Goal: Check status: Check status

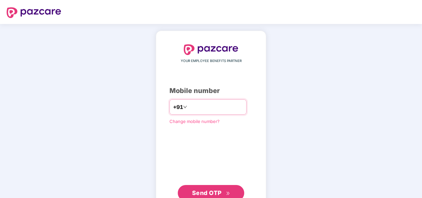
click at [230, 110] on input "number" at bounding box center [216, 106] width 55 height 11
type input "**********"
click at [183, 170] on div "**********" at bounding box center [211, 122] width 83 height 156
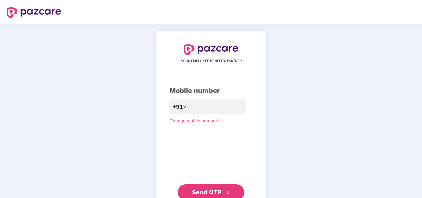
click at [209, 190] on span "Send OTP" at bounding box center [207, 191] width 30 height 7
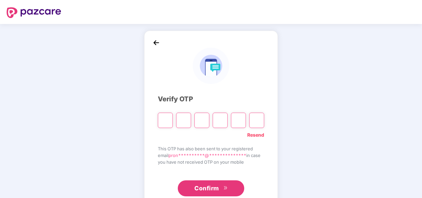
paste input "*"
type input "*"
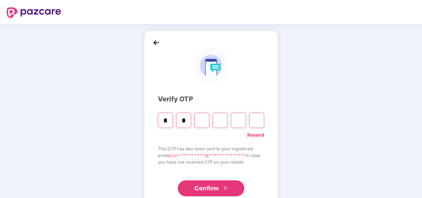
type input "*"
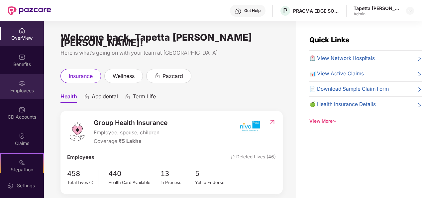
click at [20, 81] on img at bounding box center [22, 83] width 7 height 7
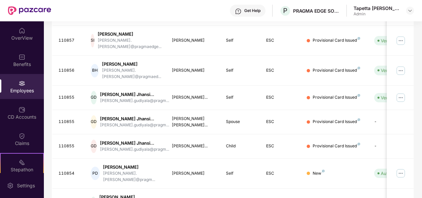
scroll to position [209, 0]
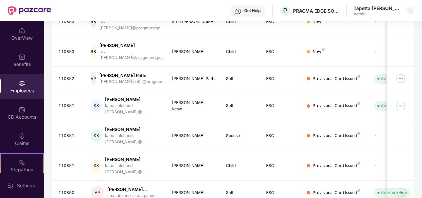
scroll to position [76, 0]
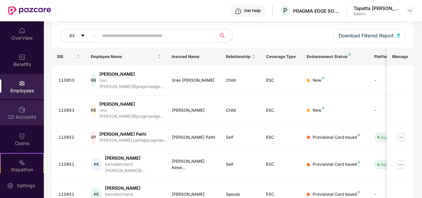
click at [25, 110] on div "CD Accounts" at bounding box center [22, 112] width 44 height 25
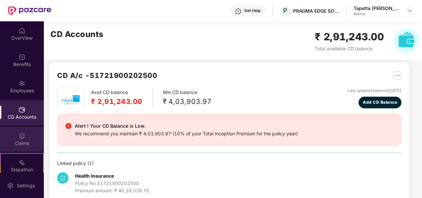
scroll to position [0, 0]
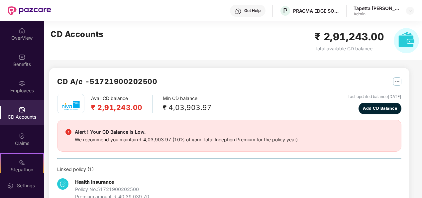
click at [17, 111] on div "CD Accounts" at bounding box center [22, 112] width 44 height 25
click at [21, 80] on img at bounding box center [22, 83] width 7 height 7
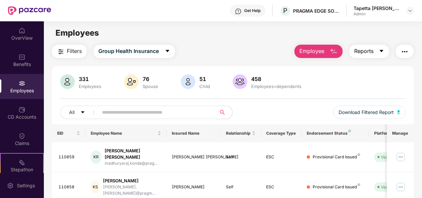
click at [373, 49] on span "Reports" at bounding box center [363, 51] width 19 height 8
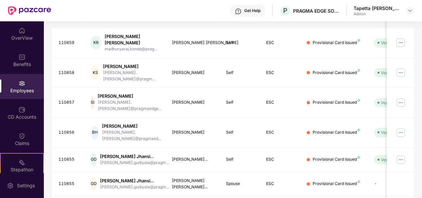
scroll to position [209, 0]
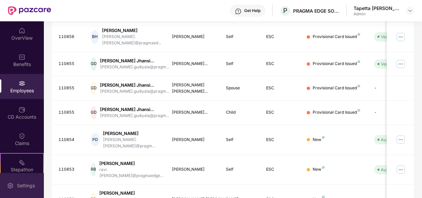
click at [22, 186] on div "Settings" at bounding box center [26, 185] width 22 height 7
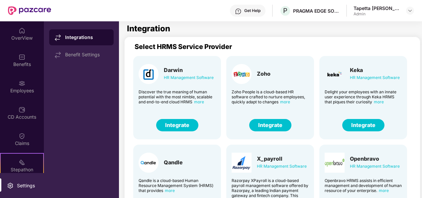
click at [273, 124] on button "Integrate" at bounding box center [270, 125] width 42 height 12
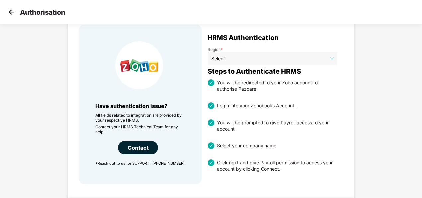
click at [247, 54] on span "Select" at bounding box center [272, 59] width 122 height 10
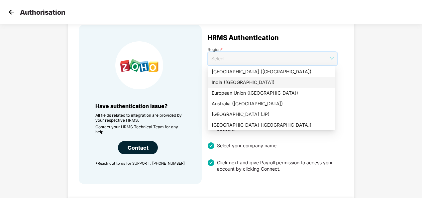
click at [249, 87] on div "India (IN)" at bounding box center [271, 82] width 127 height 11
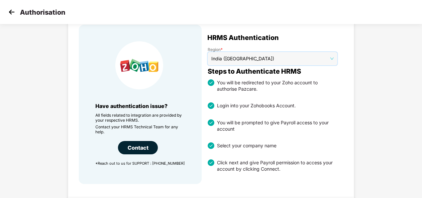
click at [11, 9] on img at bounding box center [12, 12] width 10 height 10
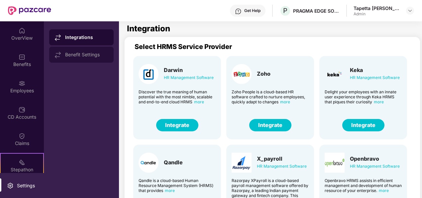
click at [82, 55] on div "Benefit Settings" at bounding box center [86, 54] width 43 height 5
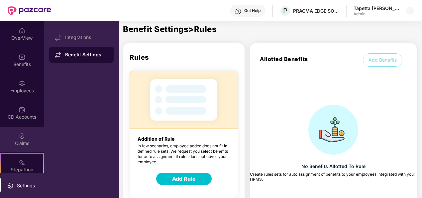
click at [17, 137] on div "Claims" at bounding box center [22, 138] width 44 height 25
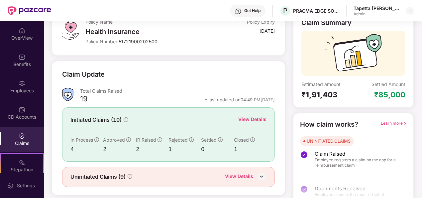
scroll to position [63, 0]
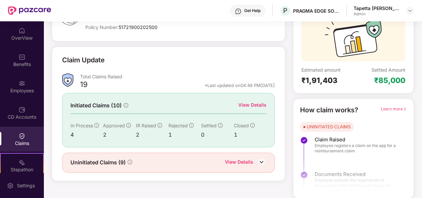
click at [264, 160] on img at bounding box center [262, 162] width 10 height 10
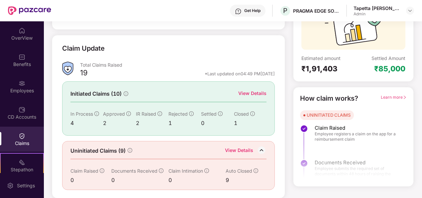
scroll to position [80, 0]
click at [248, 89] on div "View Details" at bounding box center [252, 92] width 28 height 7
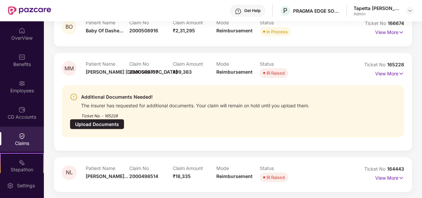
scroll to position [198, 0]
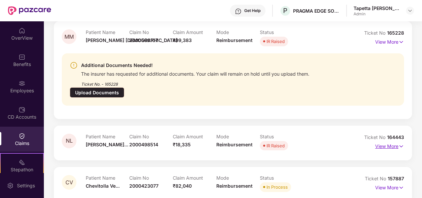
click at [385, 141] on p "View More" at bounding box center [389, 145] width 29 height 9
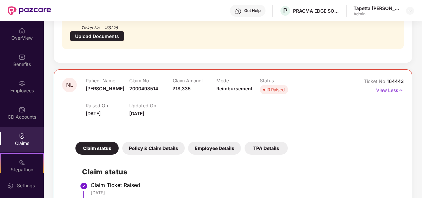
scroll to position [264, 0]
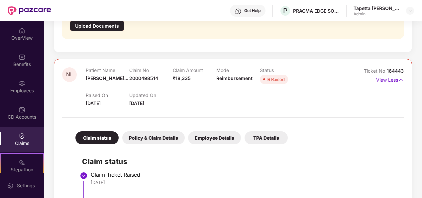
click at [390, 74] on p "View Less" at bounding box center [390, 78] width 28 height 9
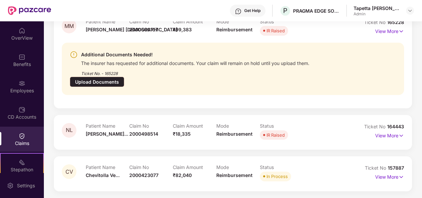
scroll to position [198, 0]
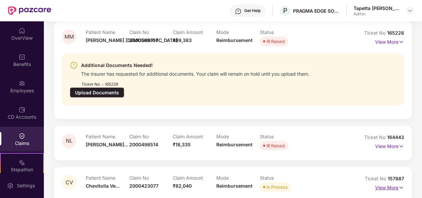
click at [380, 182] on p "View More" at bounding box center [389, 186] width 29 height 9
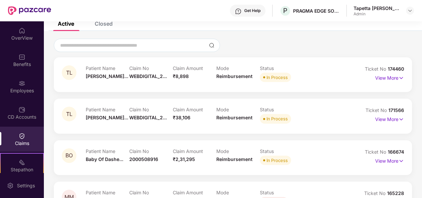
scroll to position [0, 0]
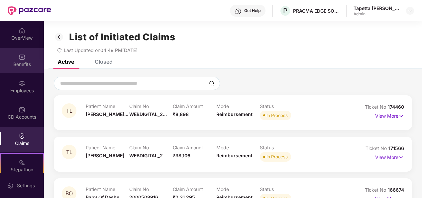
click at [17, 55] on div "Benefits" at bounding box center [22, 60] width 44 height 25
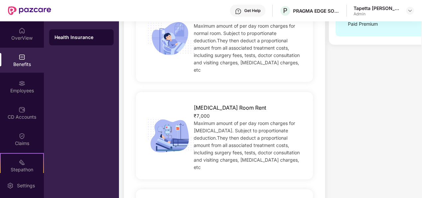
scroll to position [233, 0]
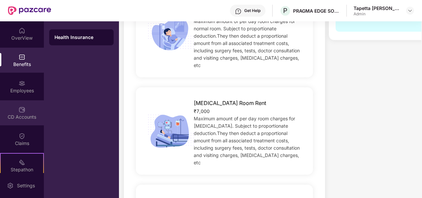
click at [10, 116] on div "CD Accounts" at bounding box center [22, 116] width 44 height 7
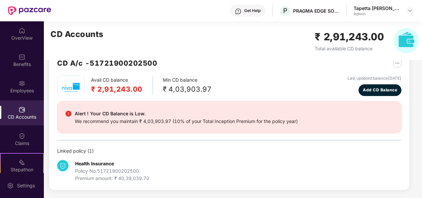
scroll to position [18, 0]
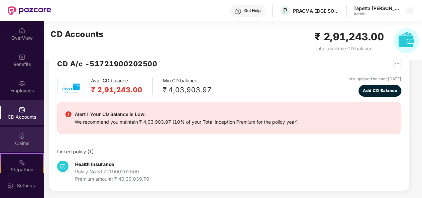
click at [21, 135] on img at bounding box center [22, 135] width 7 height 7
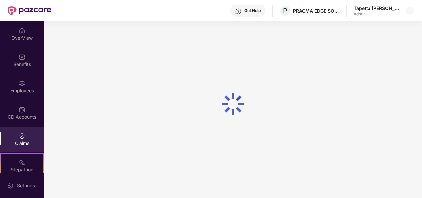
scroll to position [63, 0]
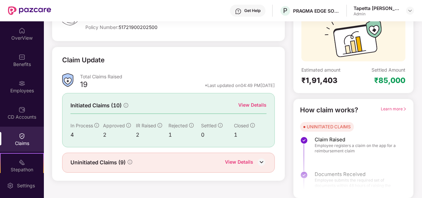
click at [248, 99] on div "Initiated Claims (10) View Details In Process 4 Approved 2 IR Raised 2 Rejected…" at bounding box center [168, 120] width 213 height 54
click at [247, 104] on div "View Details" at bounding box center [252, 104] width 28 height 7
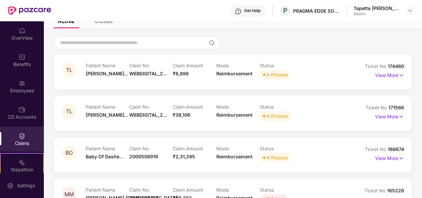
scroll to position [0, 0]
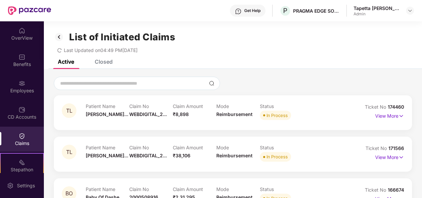
click at [107, 63] on div "Closed" at bounding box center [104, 61] width 18 height 7
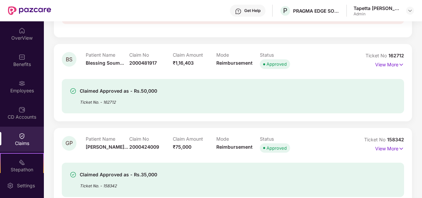
scroll to position [180, 0]
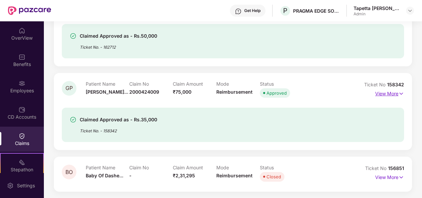
click at [390, 93] on p "View More" at bounding box center [389, 92] width 29 height 9
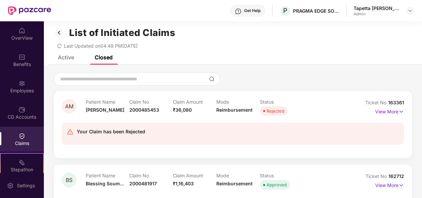
scroll to position [0, 0]
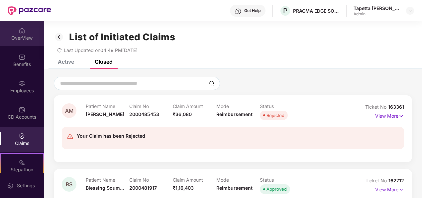
click at [19, 32] on img at bounding box center [22, 30] width 7 height 7
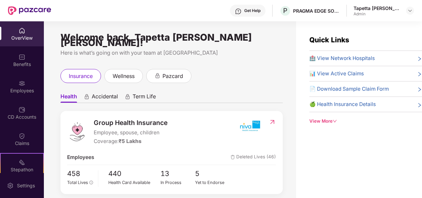
click at [329, 123] on div "View More" at bounding box center [366, 120] width 113 height 7
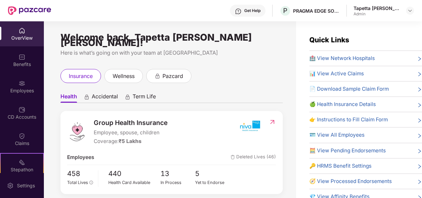
scroll to position [21, 0]
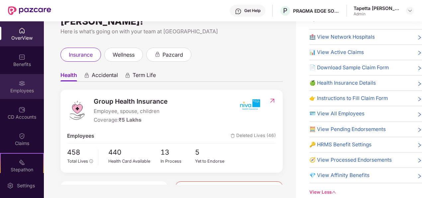
click at [11, 82] on div "Employees" at bounding box center [22, 86] width 44 height 25
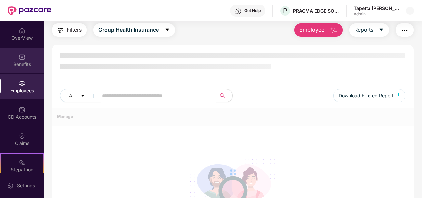
click at [20, 65] on div "Benefits" at bounding box center [22, 64] width 44 height 7
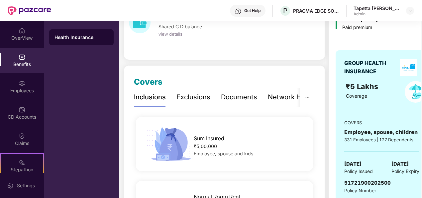
scroll to position [0, 0]
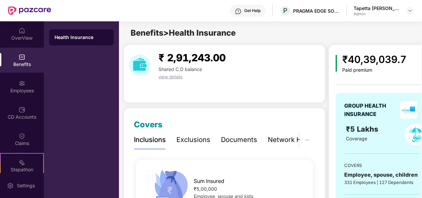
click at [187, 142] on div "Exclusions" at bounding box center [194, 139] width 34 height 10
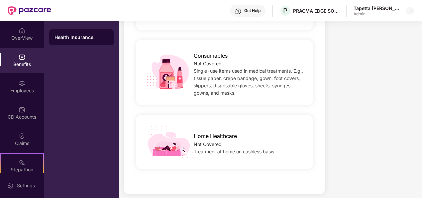
scroll to position [514, 0]
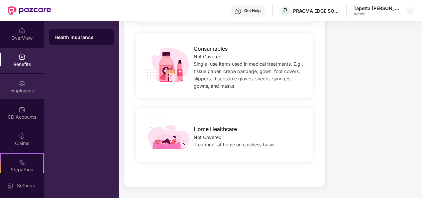
click at [19, 85] on img at bounding box center [22, 83] width 7 height 7
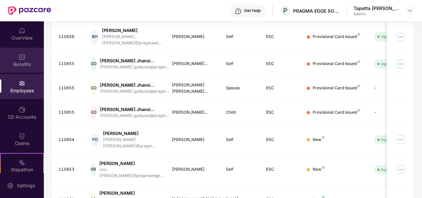
click at [19, 63] on div "Benefits" at bounding box center [22, 64] width 44 height 7
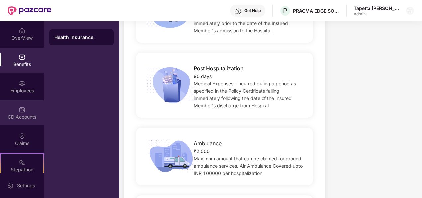
click at [17, 115] on div "CD Accounts" at bounding box center [22, 116] width 44 height 7
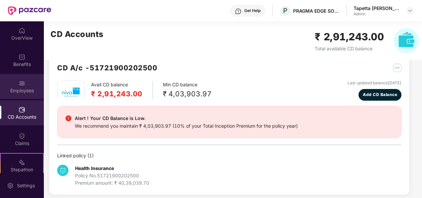
scroll to position [18, 0]
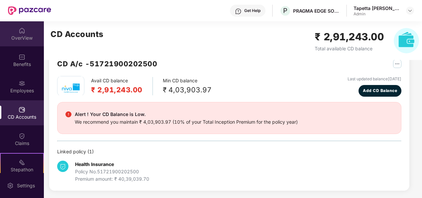
click at [23, 42] on div "OverView" at bounding box center [22, 33] width 44 height 25
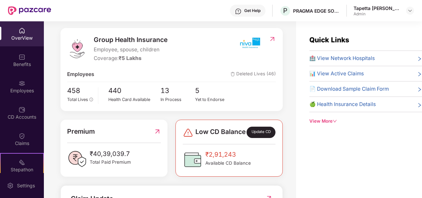
scroll to position [0, 0]
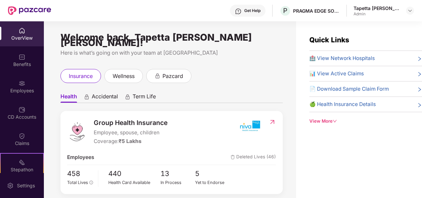
click at [340, 99] on div "🏥 View Network Hospitals 📊 View Active Claims 📄 Download Sample Claim Form 🍏 He…" at bounding box center [366, 83] width 113 height 58
click at [342, 103] on span "🍏 Health Insurance Details" at bounding box center [343, 104] width 67 height 8
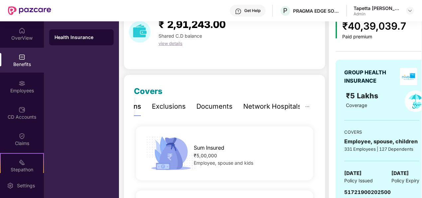
scroll to position [67, 0]
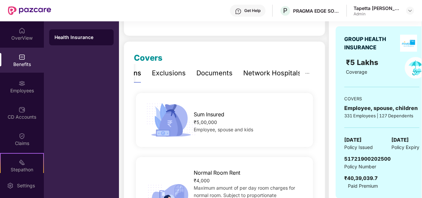
click at [216, 71] on div "Documents" at bounding box center [215, 73] width 36 height 10
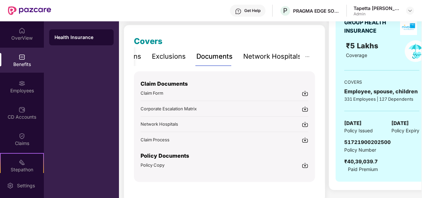
scroll to position [97, 0]
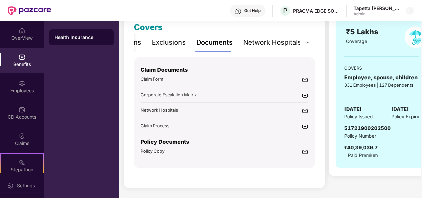
click at [155, 151] on span "Policy Copy" at bounding box center [153, 150] width 24 height 5
